Goal: Information Seeking & Learning: Find specific fact

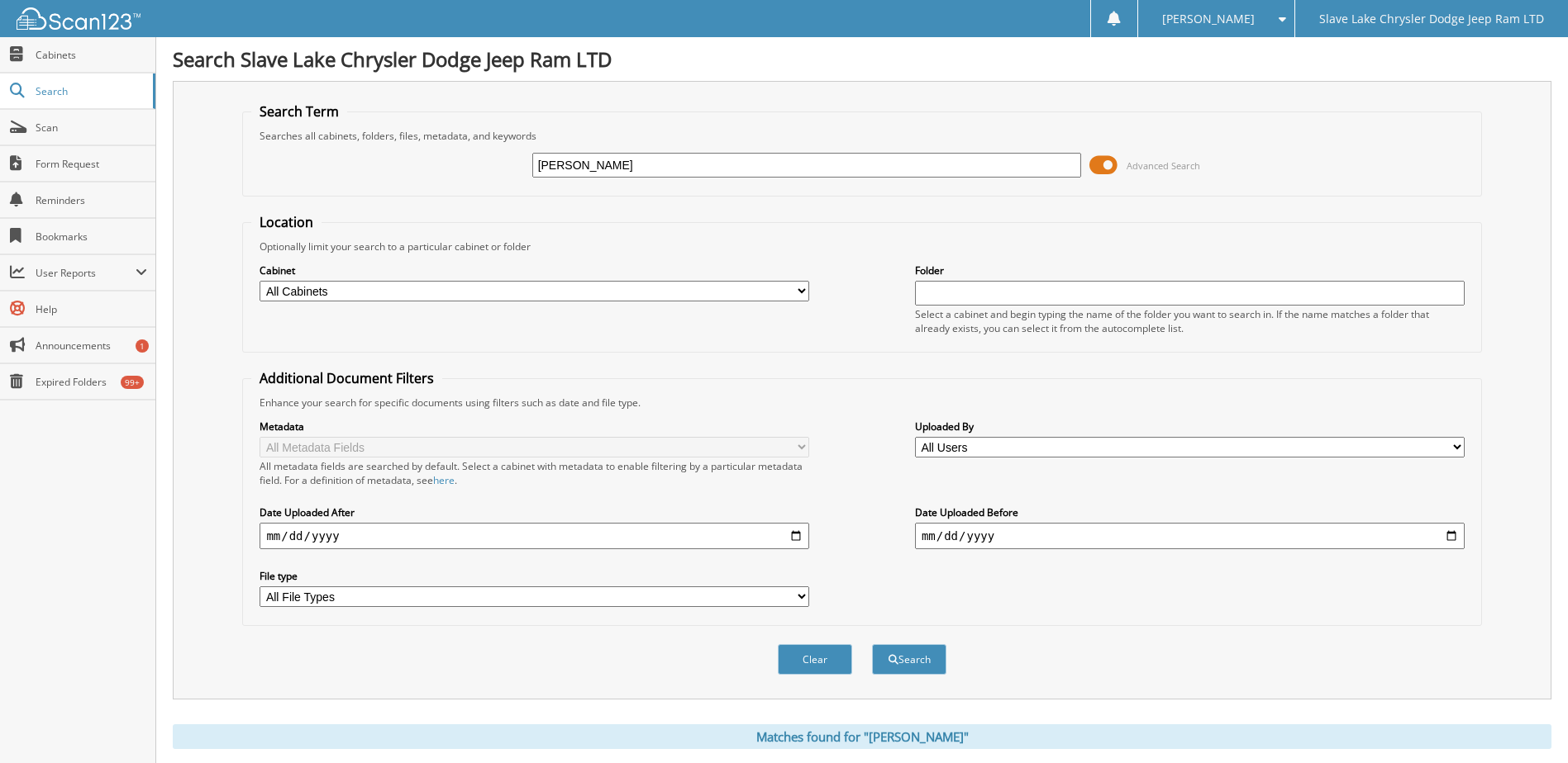
drag, startPoint x: 606, startPoint y: 164, endPoint x: 532, endPoint y: 178, distance: 75.3
click at [532, 178] on div "rogers Advanced Search" at bounding box center [861, 165] width 1221 height 44
type input "p1313"
click at [872, 644] on button "Search" at bounding box center [909, 659] width 75 height 30
click at [793, 536] on input "date" at bounding box center [534, 536] width 550 height 27
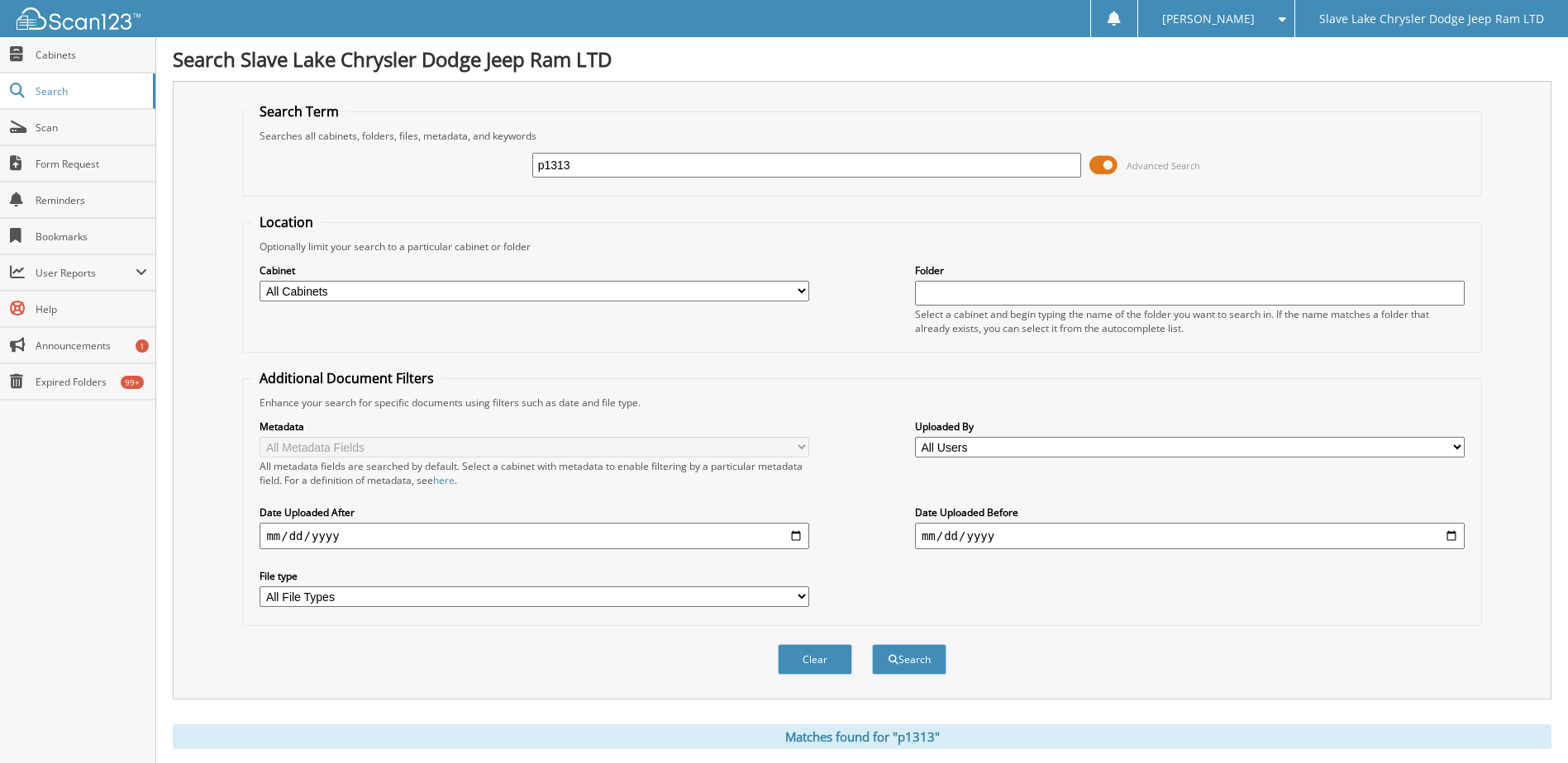
type input "[DATE]"
click at [921, 668] on button "Search" at bounding box center [909, 659] width 75 height 30
click at [803, 288] on select "All Cabinets CAR DEALS RENTALS SAFETY SERVICE RO VEHICLE INVOICES Needs Filing" at bounding box center [534, 291] width 550 height 20
select select "17029"
click at [259, 280] on select "All Cabinets CAR DEALS RENTALS SAFETY SERVICE RO VEHICLE INVOICES Needs Filing" at bounding box center [534, 291] width 550 height 20
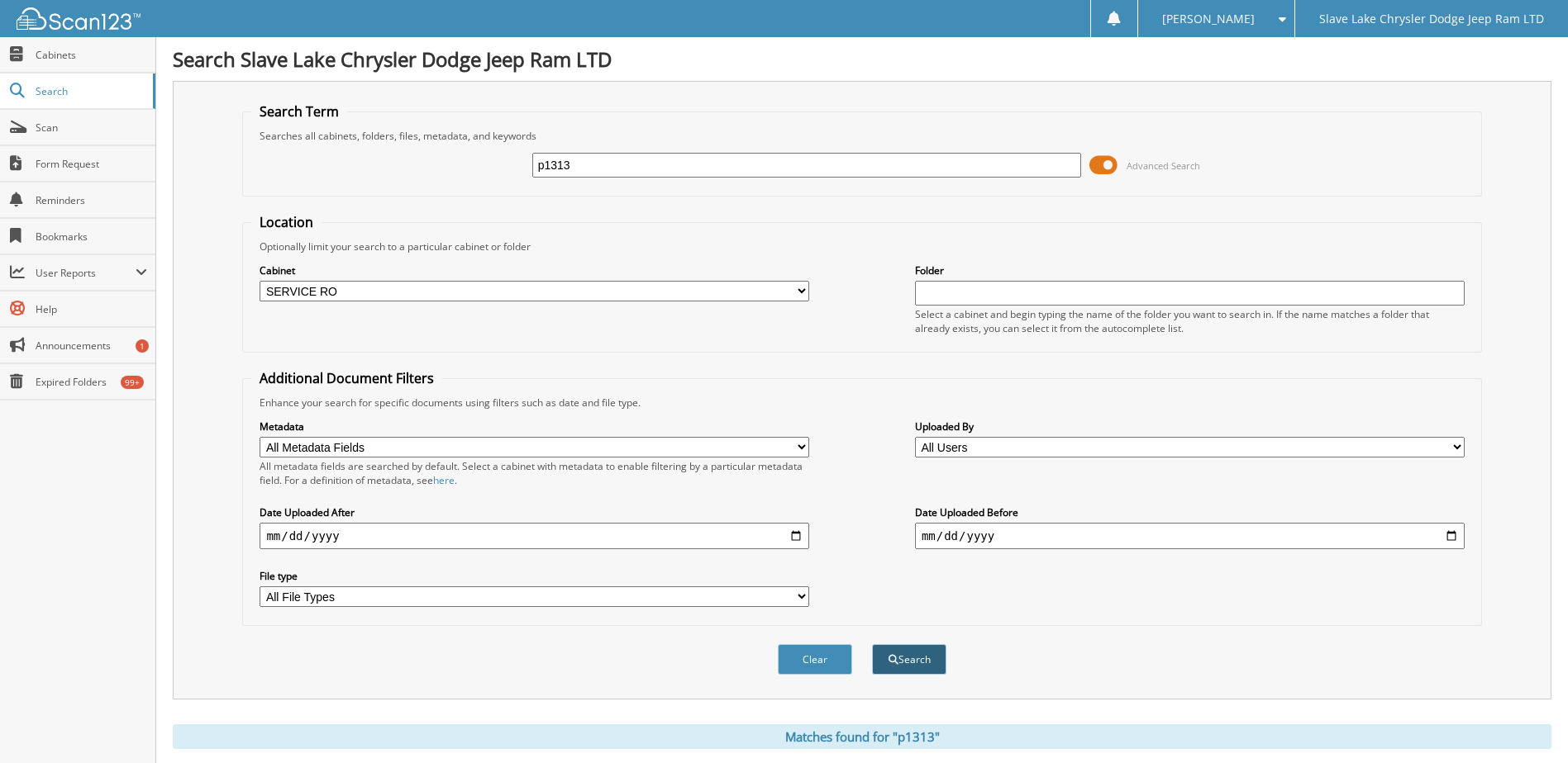
click at [904, 661] on button "Search" at bounding box center [909, 659] width 75 height 30
click at [473, 595] on select "All File Types DOC DOCX JPEG JPG PDF PNG XLS" at bounding box center [534, 597] width 550 height 20
click at [916, 662] on button "Search" at bounding box center [909, 659] width 75 height 30
click at [67, 86] on span "Search" at bounding box center [90, 90] width 109 height 14
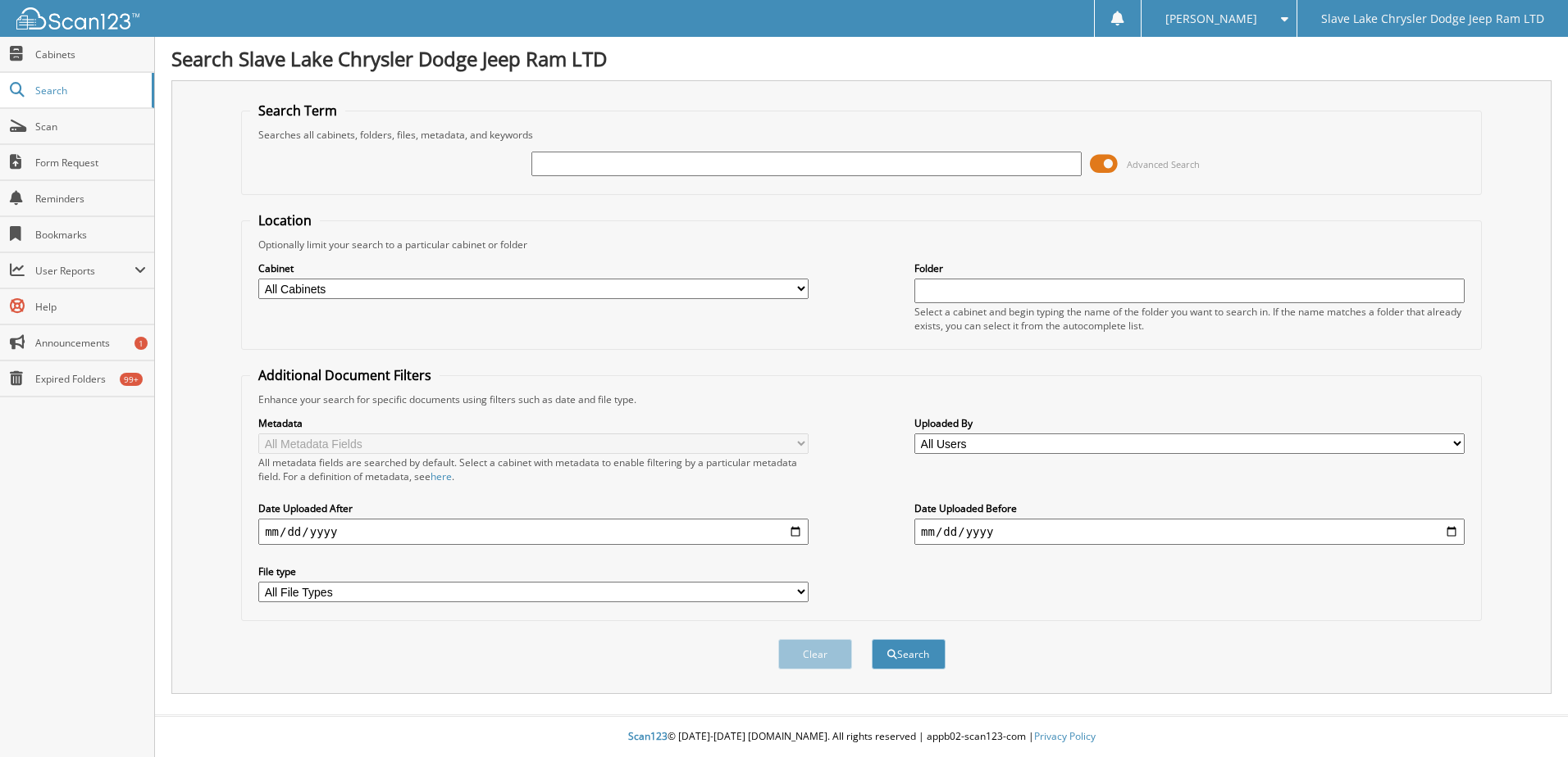
click at [607, 158] on input "text" at bounding box center [806, 164] width 550 height 25
type input "p1313"
type input "[DATE]"
click at [907, 650] on button "Search" at bounding box center [909, 654] width 74 height 30
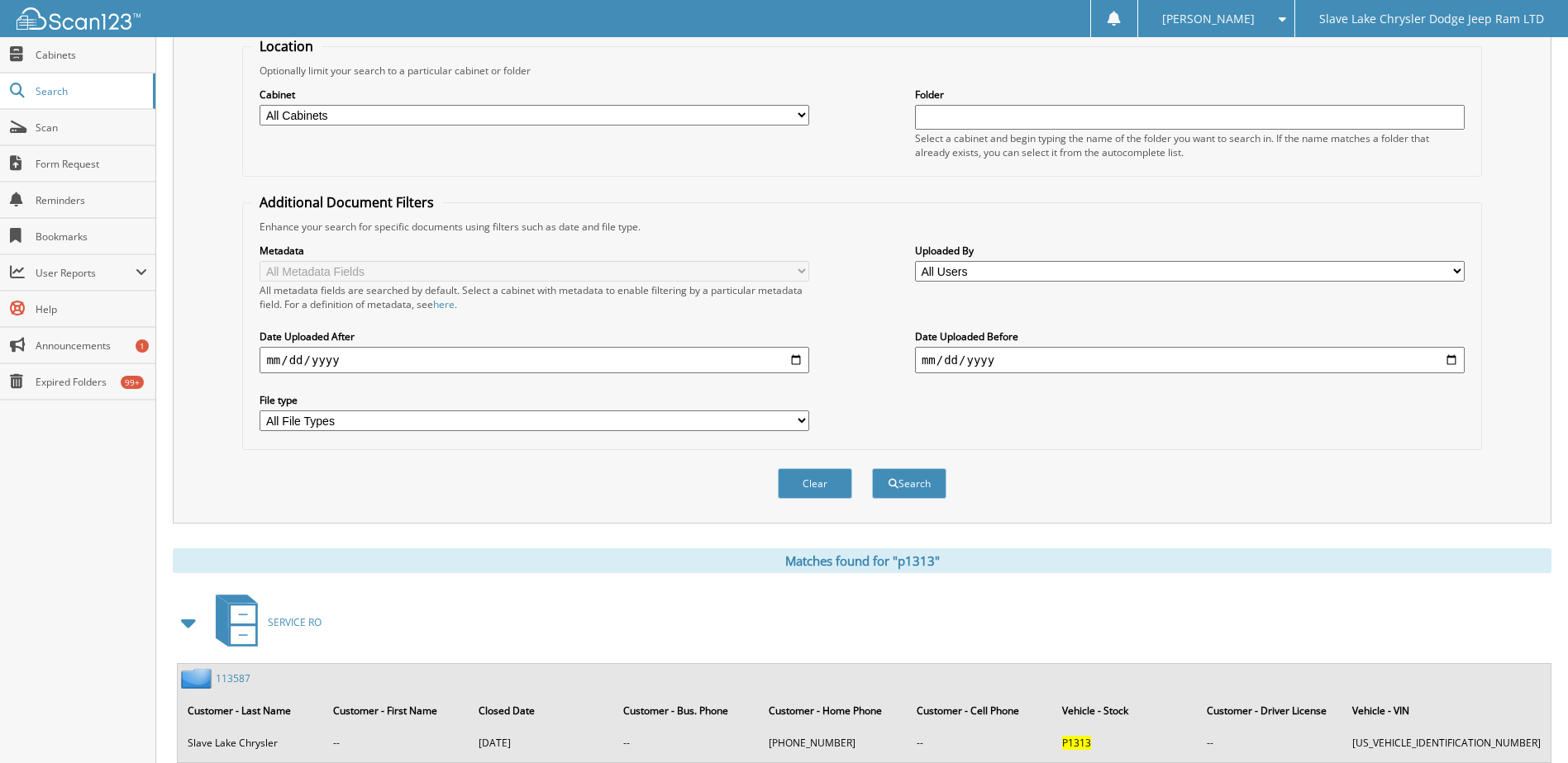
scroll to position [226, 0]
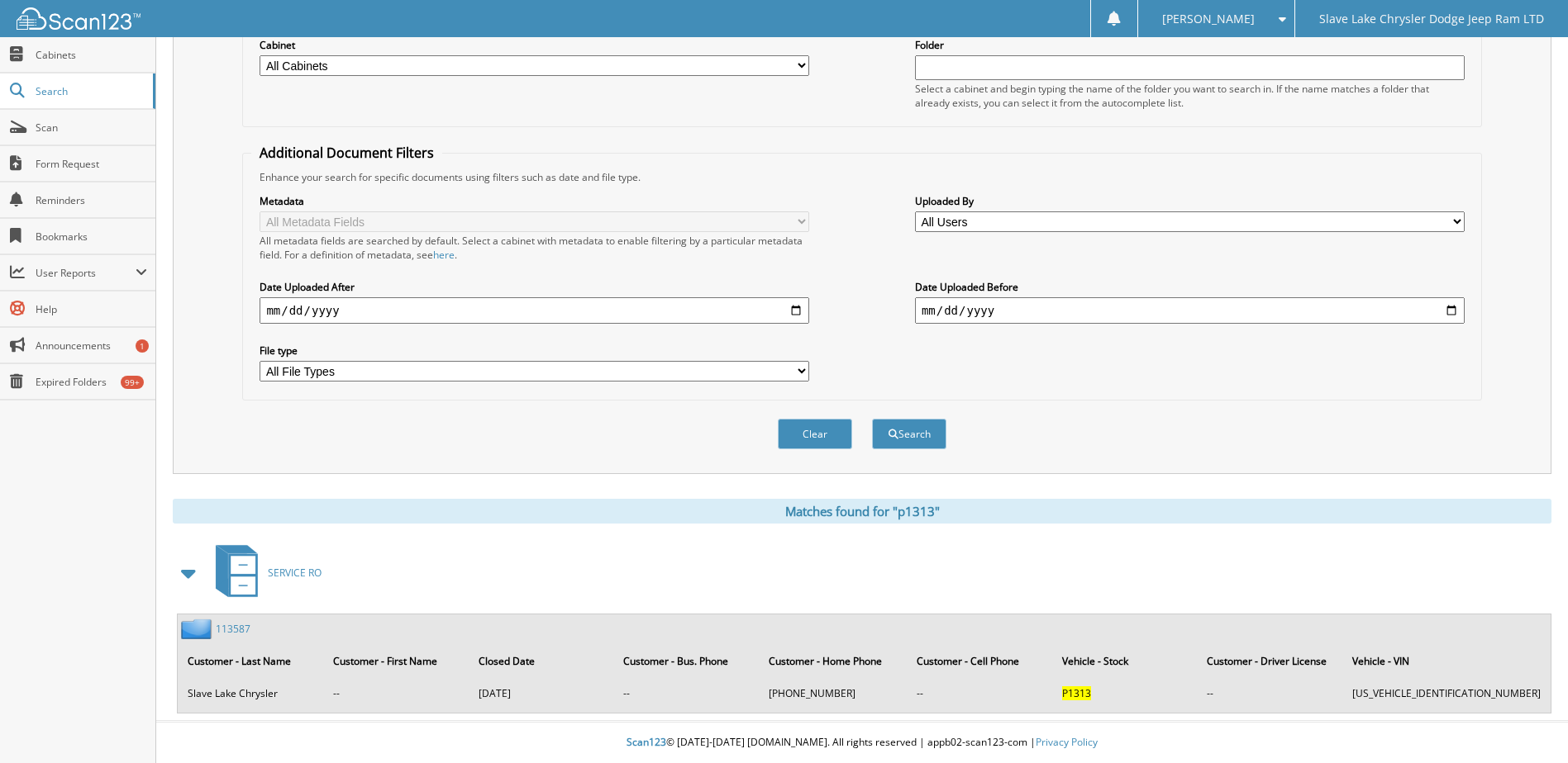
click at [240, 631] on link "113587" at bounding box center [233, 628] width 35 height 14
